Goal: Information Seeking & Learning: Find specific page/section

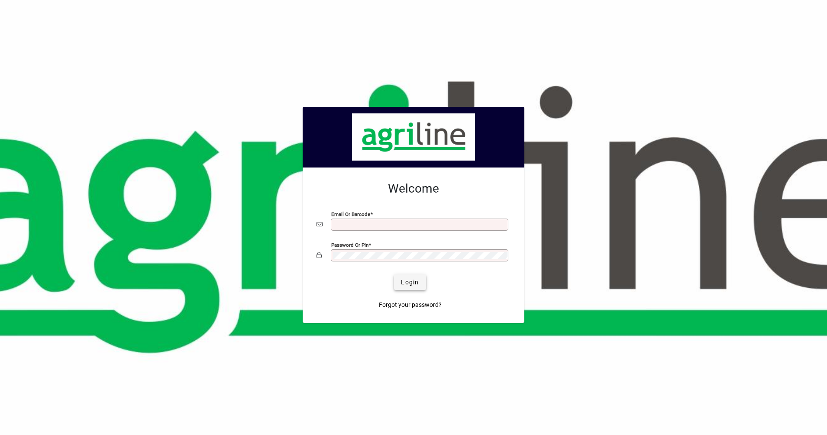
type input "**********"
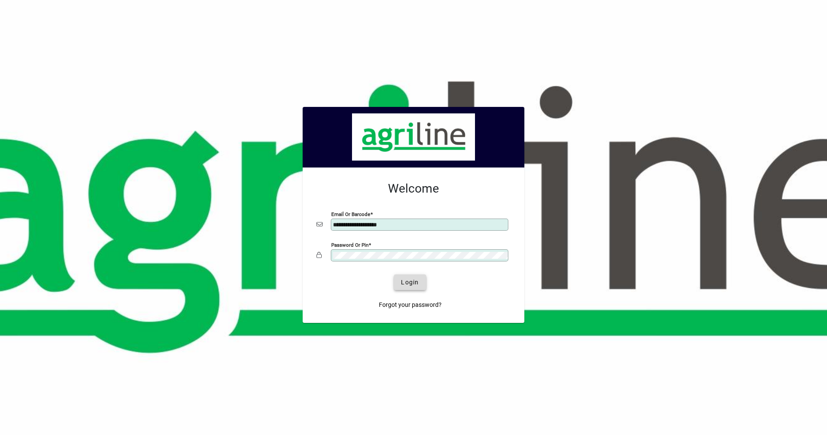
click at [422, 286] on span "submit" at bounding box center [410, 282] width 32 height 21
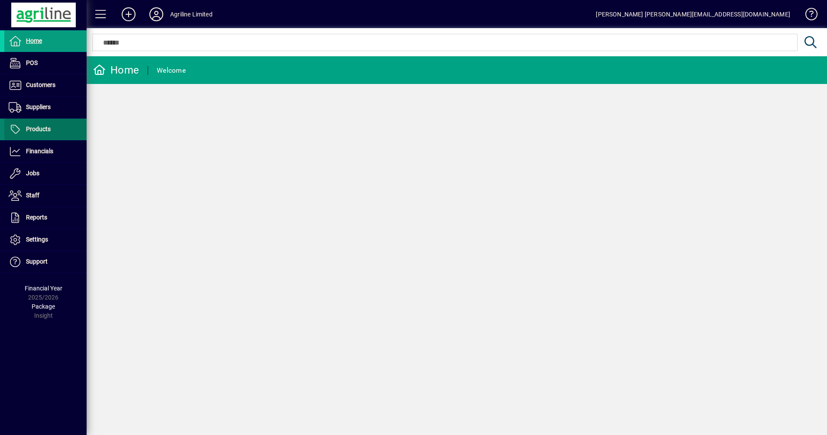
click at [39, 126] on span "Products" at bounding box center [38, 129] width 25 height 7
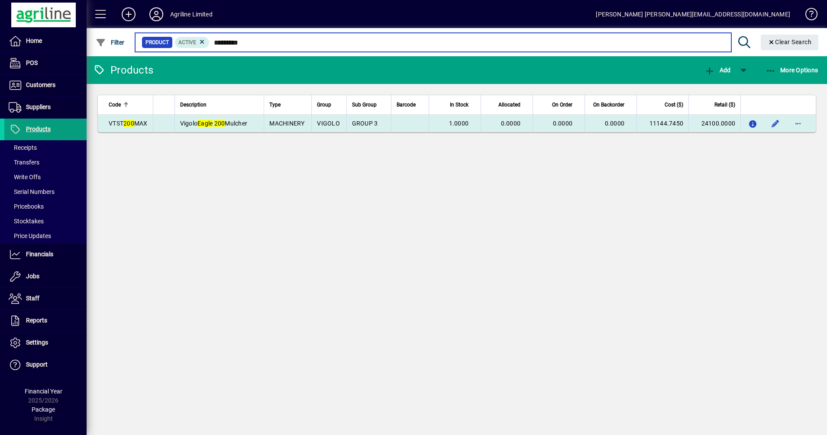
type input "*********"
